Goal: Transaction & Acquisition: Obtain resource

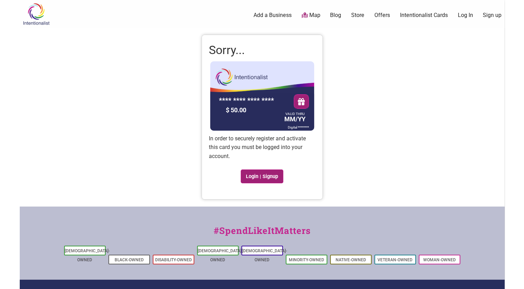
click at [254, 178] on link "Login | Signup" at bounding box center [261, 176] width 43 height 14
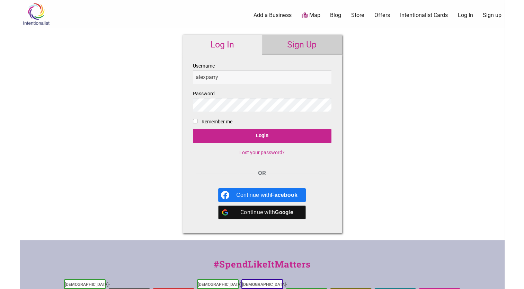
type input "alexparry"
click at [198, 120] on fieldset "Username alexparry Password Remember me Login Lost your password?" at bounding box center [262, 112] width 138 height 100
click at [193, 121] on input "Remember me" at bounding box center [195, 121] width 4 height 4
checkbox input "true"
click at [293, 44] on link "Sign Up" at bounding box center [302, 45] width 80 height 20
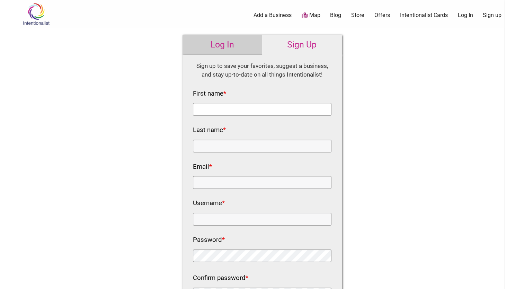
click at [224, 108] on input "First name *" at bounding box center [262, 109] width 138 height 13
type input "ale"
click at [200, 142] on input "Last name *" at bounding box center [262, 145] width 138 height 13
type input "Parry"
type input "Alex.parry@Seattle.gov"
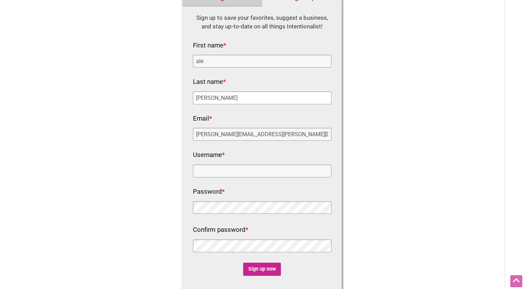
scroll to position [48, 0]
click at [217, 170] on input "Username *" at bounding box center [262, 170] width 138 height 13
type input "alexparry"
click at [259, 269] on input "Sign up now" at bounding box center [262, 268] width 38 height 13
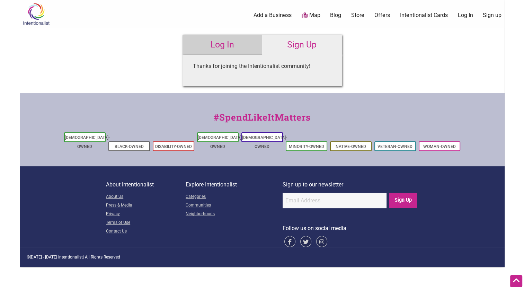
scroll to position [0, 0]
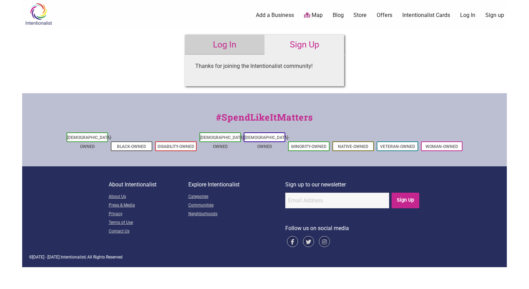
click at [227, 45] on link "Log In" at bounding box center [225, 45] width 80 height 20
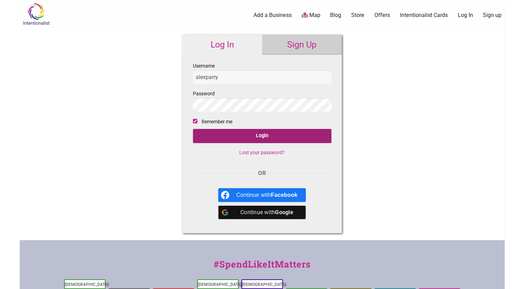
click at [256, 135] on input "Login" at bounding box center [262, 136] width 138 height 14
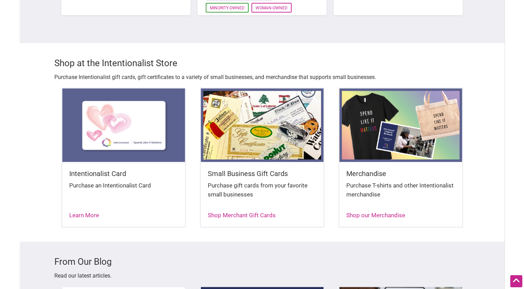
scroll to position [827, 0]
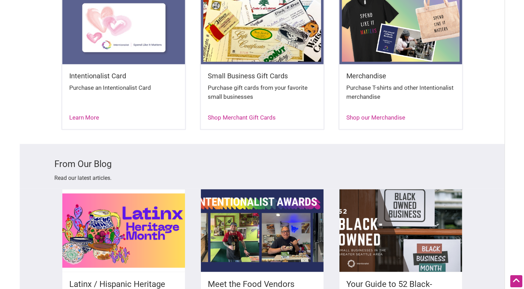
click at [236, 160] on h3 "From Our Blog" at bounding box center [261, 163] width 415 height 12
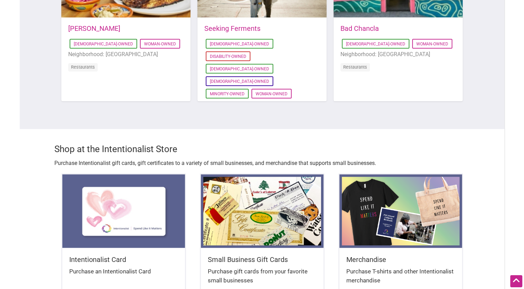
scroll to position [641, 0]
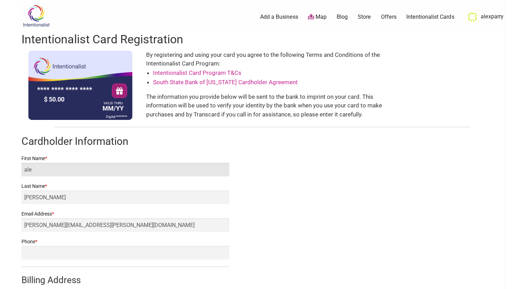
click at [38, 170] on input "ale" at bounding box center [125, 169] width 208 height 13
type input "[PERSON_NAME]"
type input "2065615797"
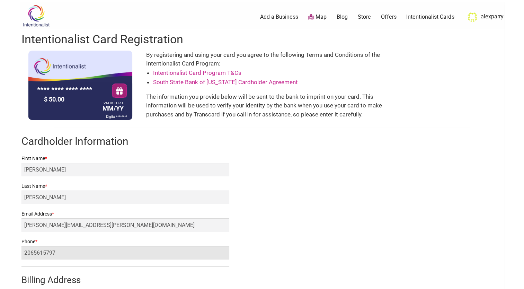
type input "[STREET_ADDRESS]"
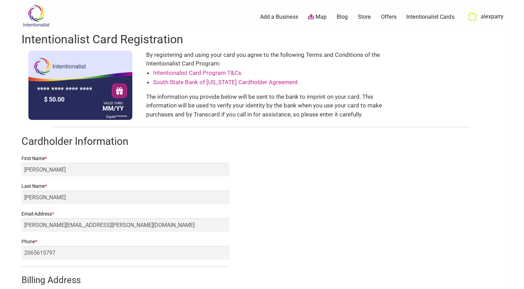
type input "Bellevue"
select select "WA"
type input "98004"
type input "[PERSON_NAME]"
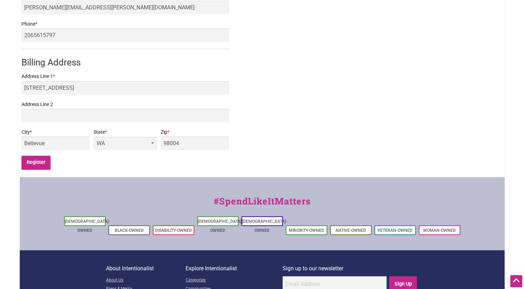
scroll to position [217, 0]
click at [33, 163] on input "Register" at bounding box center [35, 162] width 29 height 14
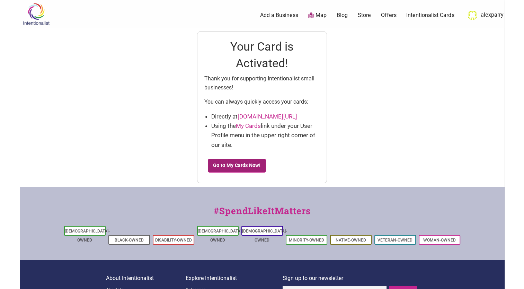
click at [232, 166] on link "Go to My Cards Now!" at bounding box center [237, 165] width 58 height 14
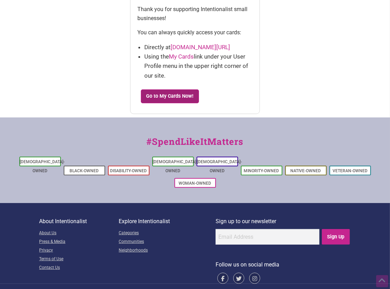
scroll to position [75, 0]
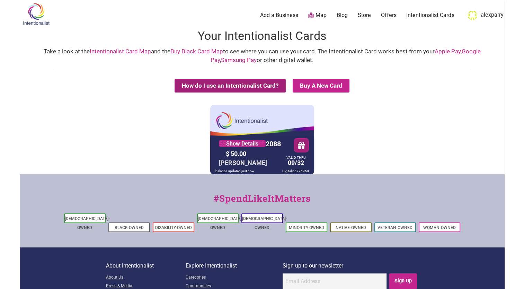
click at [213, 86] on button "How do I use an Intentionalist Card?" at bounding box center [229, 85] width 111 height 13
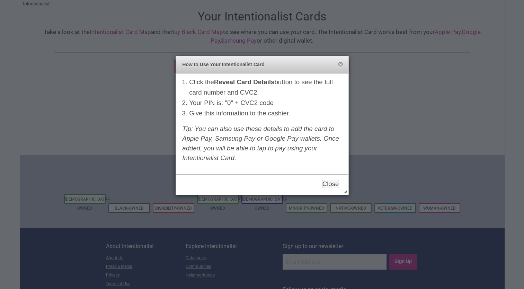
scroll to position [20, 0]
click at [329, 184] on button "Close" at bounding box center [330, 183] width 17 height 8
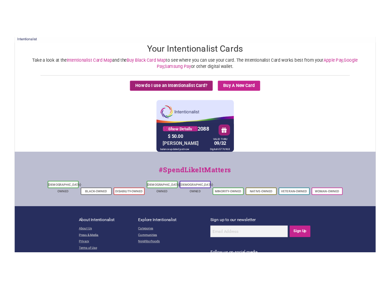
scroll to position [50, 0]
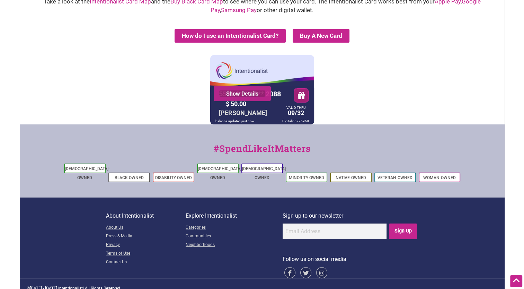
click at [237, 92] on link "Show Details" at bounding box center [242, 93] width 47 height 7
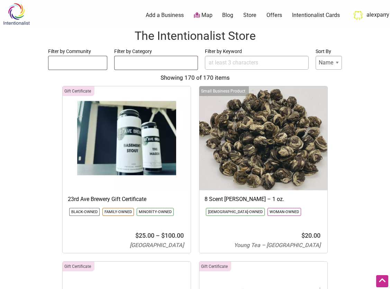
select select
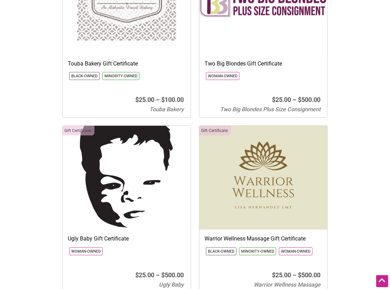
scroll to position [14045, 0]
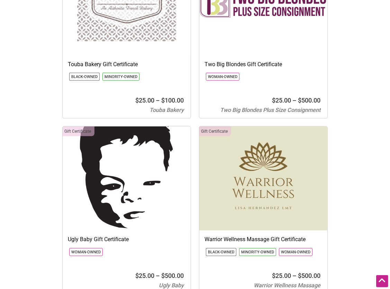
click at [119, 126] on img at bounding box center [127, 178] width 128 height 104
click at [98, 235] on h3 "Ugly Baby Gift Certificate" at bounding box center [127, 239] width 118 height 8
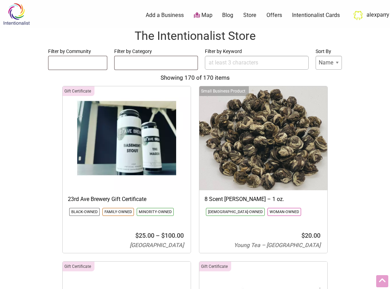
select select
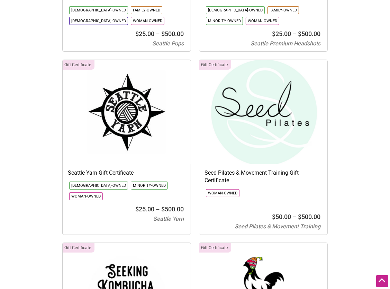
scroll to position [11821, 0]
